Goal: Transaction & Acquisition: Download file/media

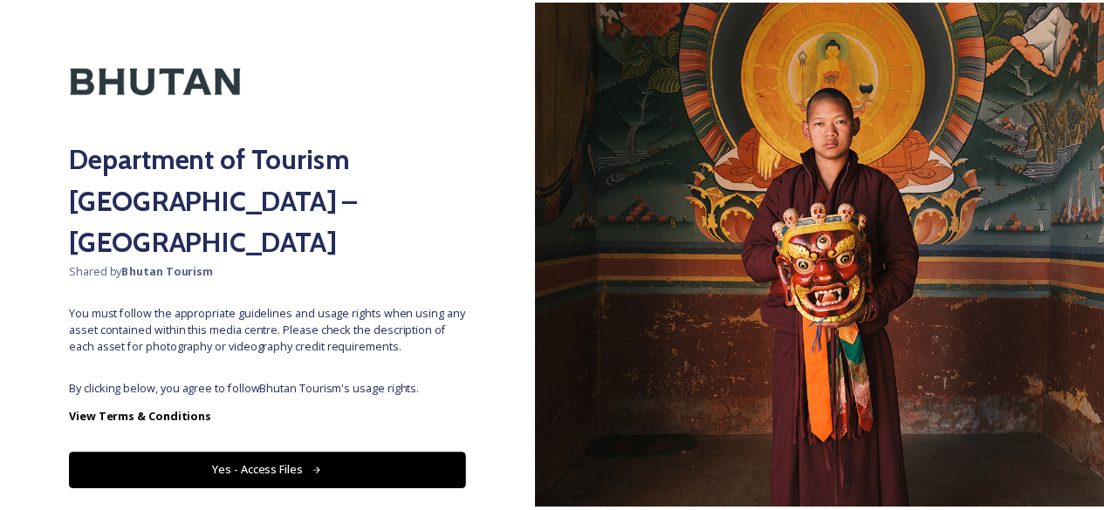
scroll to position [61, 0]
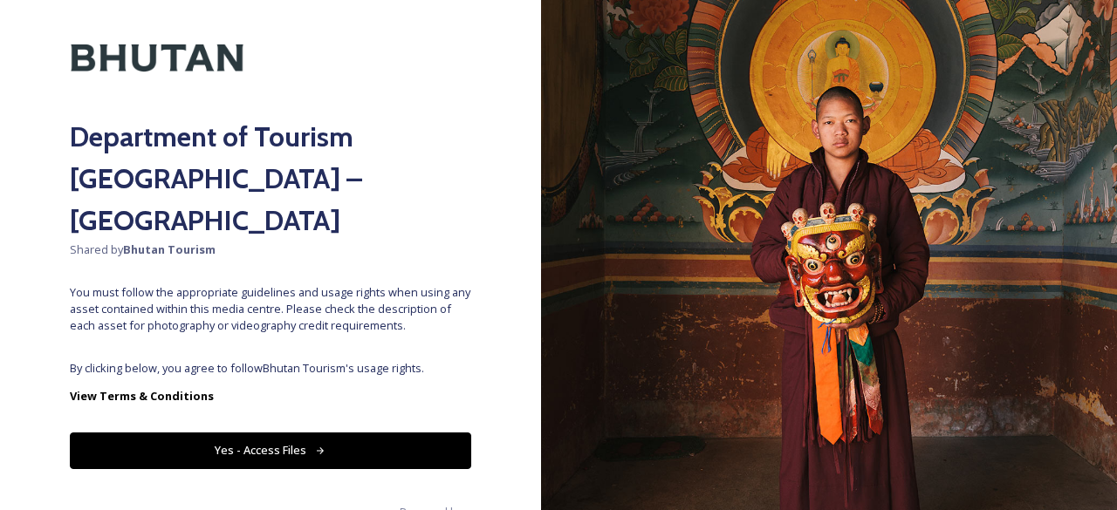
click at [315, 446] on icon at bounding box center [320, 451] width 11 height 11
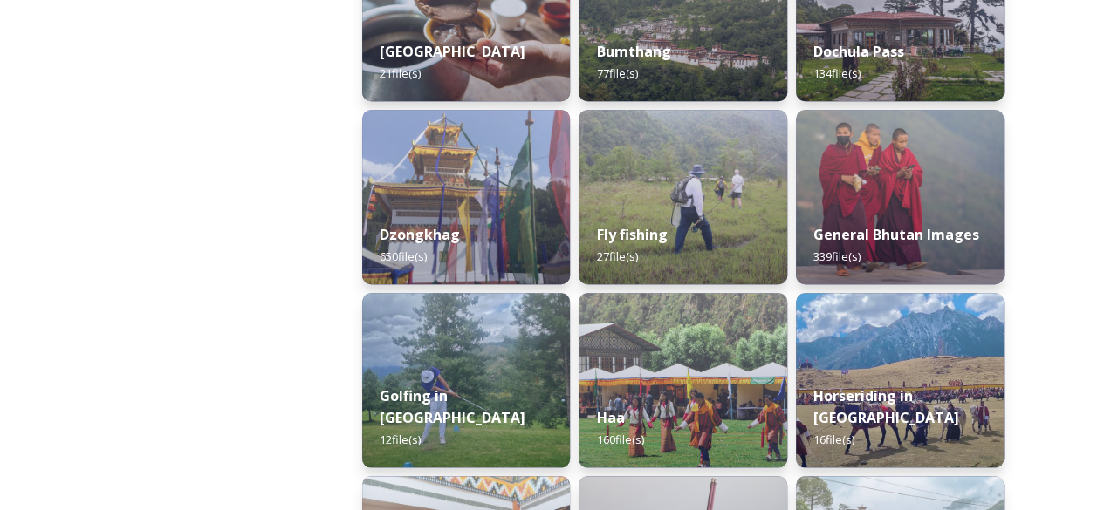
scroll to position [195, 0]
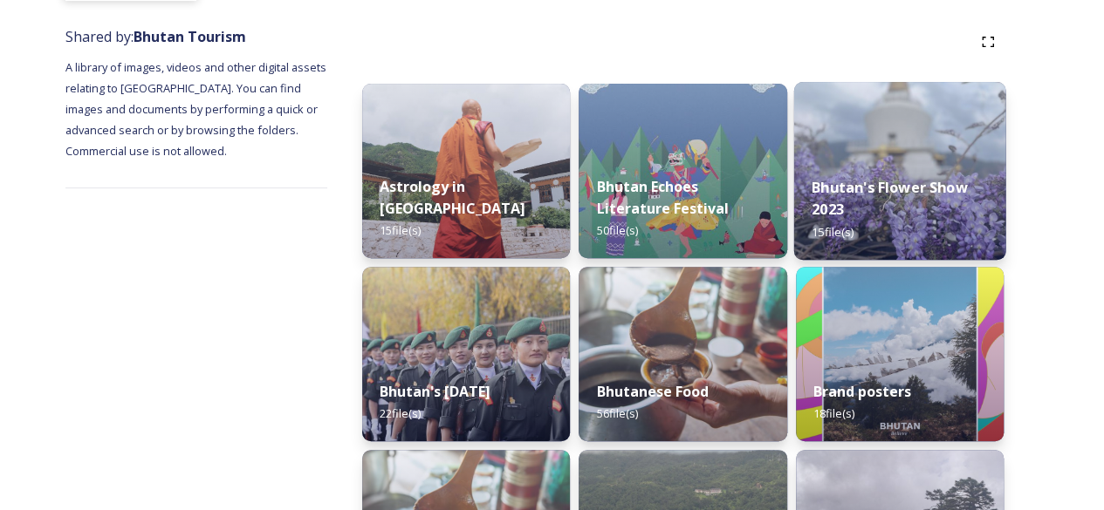
click at [919, 120] on img at bounding box center [899, 171] width 212 height 178
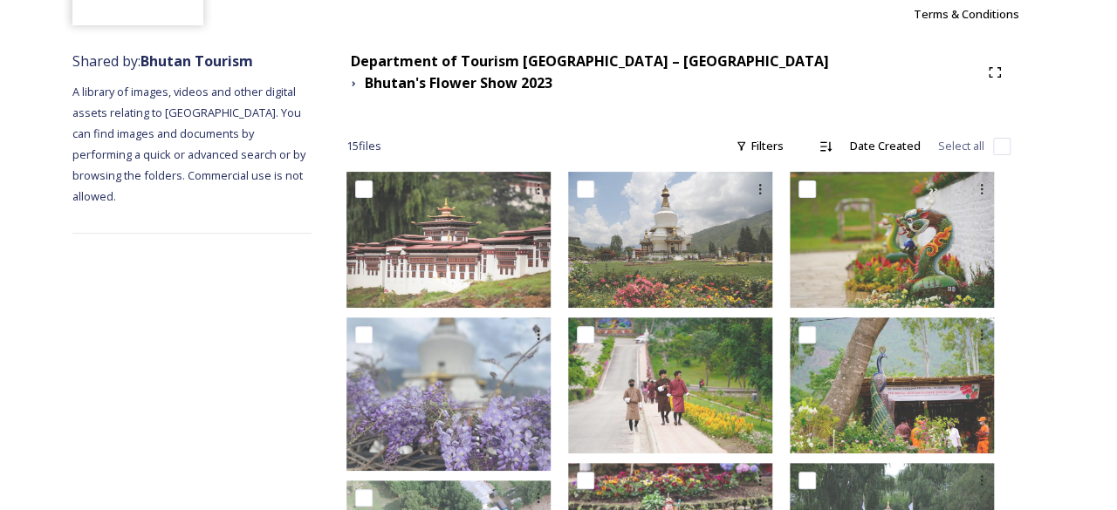
scroll to position [154, 0]
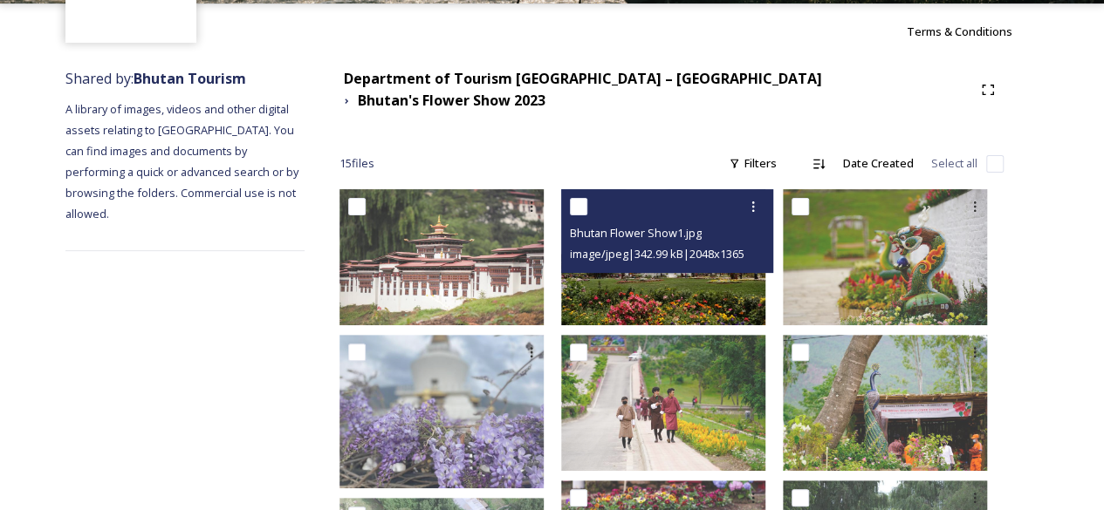
click at [587, 198] on input "checkbox" at bounding box center [578, 206] width 17 height 17
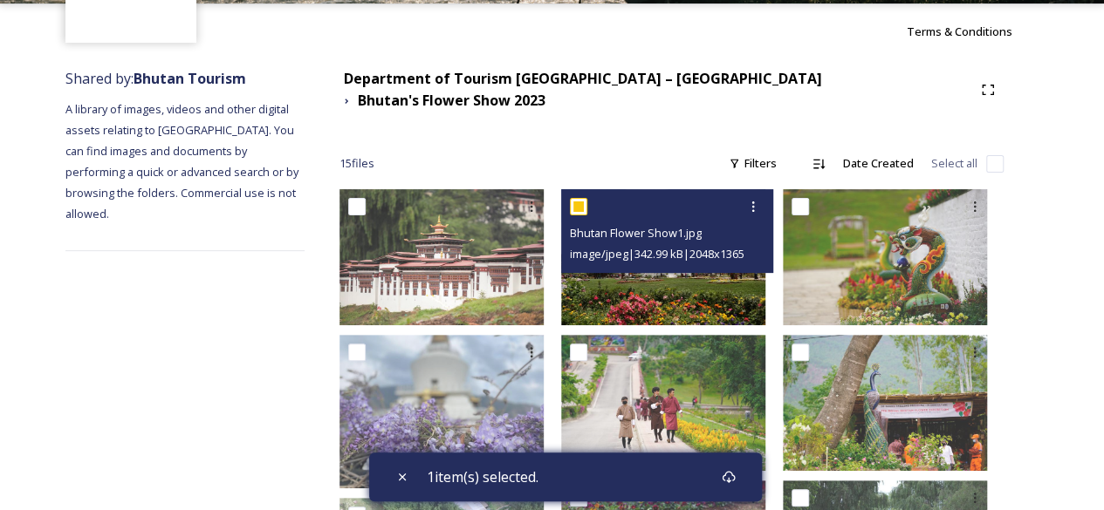
click at [587, 198] on input "checkbox" at bounding box center [578, 206] width 17 height 17
checkbox input "false"
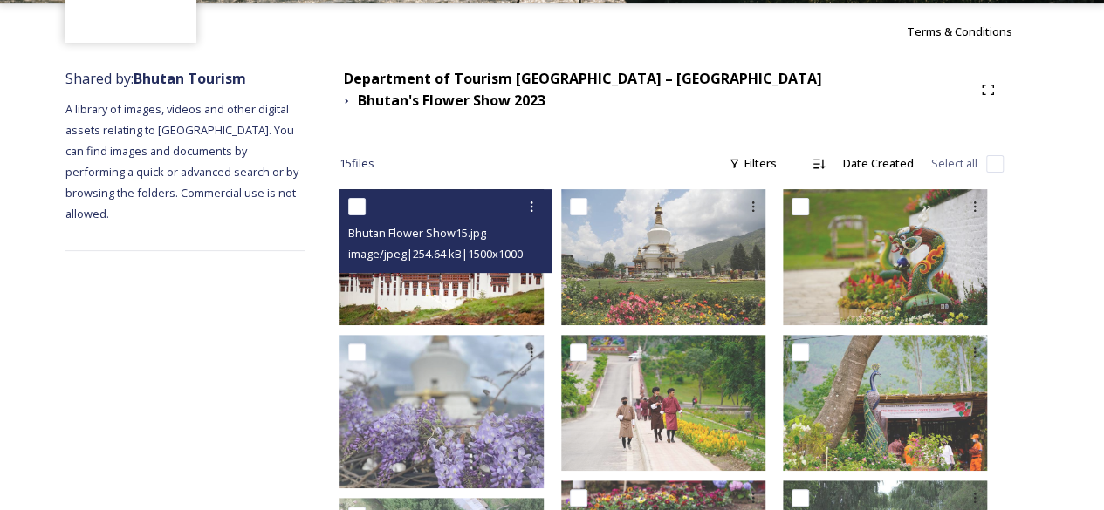
click at [366, 200] on input "checkbox" at bounding box center [356, 206] width 17 height 17
checkbox input "true"
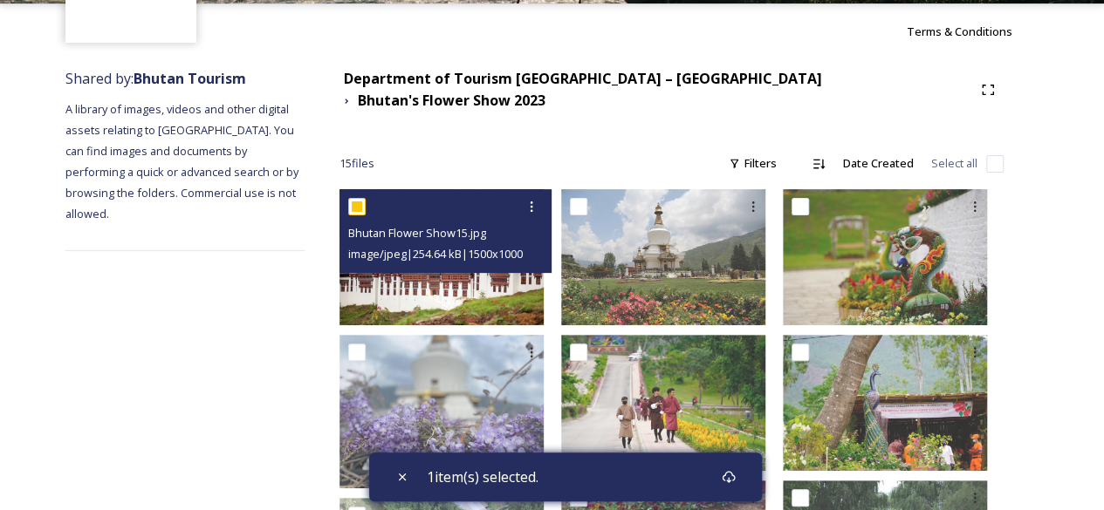
click at [472, 246] on span "image/jpeg | 254.64 kB | 1500 x 1000" at bounding box center [435, 254] width 175 height 16
click at [441, 265] on img at bounding box center [441, 257] width 204 height 136
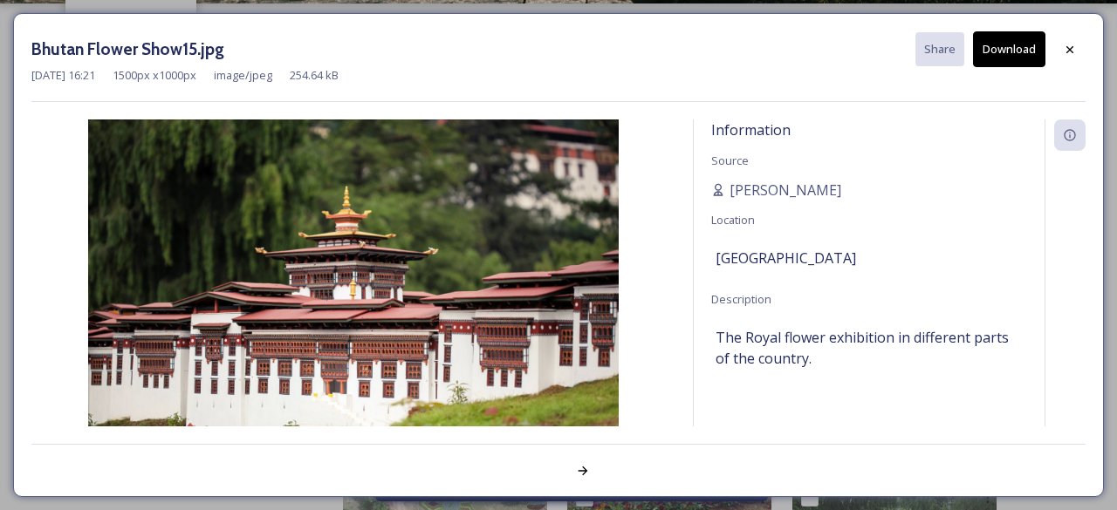
click at [1014, 48] on button "Download" at bounding box center [1009, 49] width 72 height 36
